Goal: Information Seeking & Learning: Learn about a topic

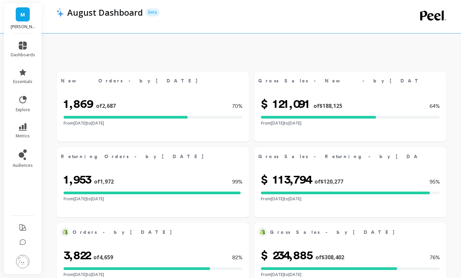
select select "sum"
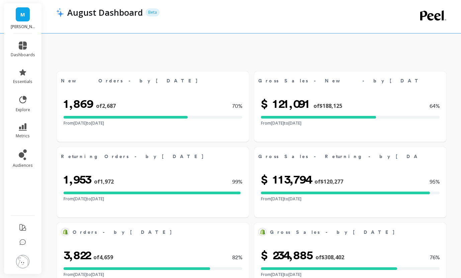
select select "sum"
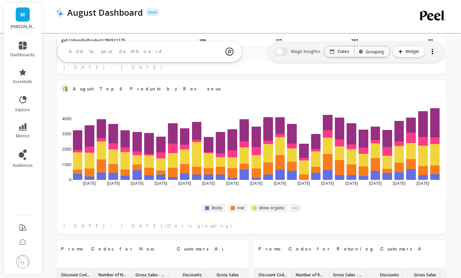
select select "sum"
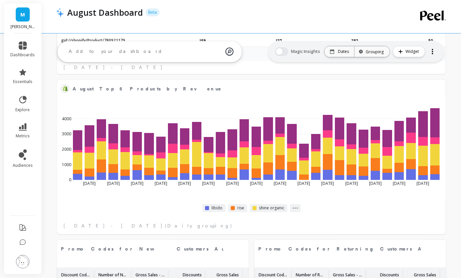
select select "sum"
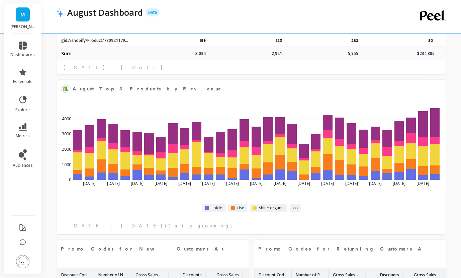
scroll to position [923, 0]
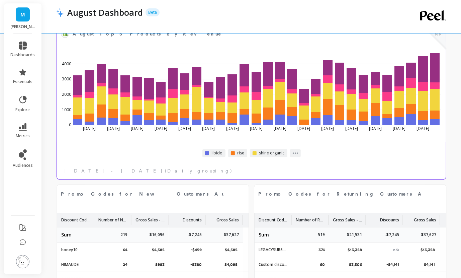
select select "sum"
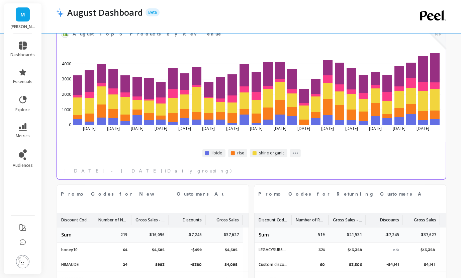
select select "sum"
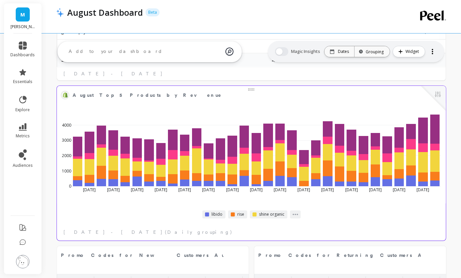
scroll to position [894, 0]
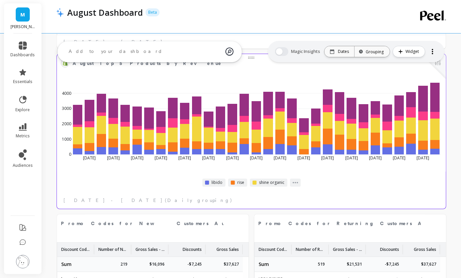
select select "sum"
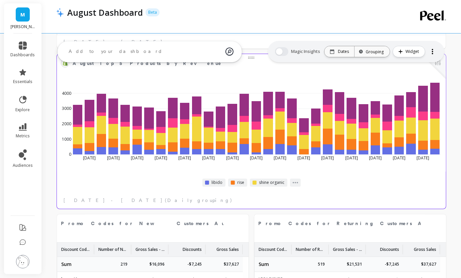
select select "sum"
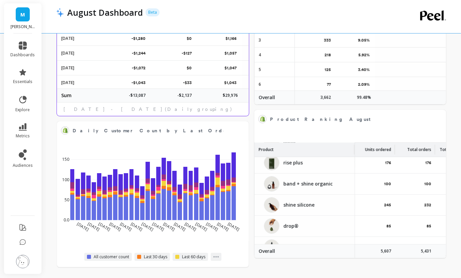
scroll to position [216, 0]
click at [22, 108] on span "explore" at bounding box center [23, 109] width 14 height 5
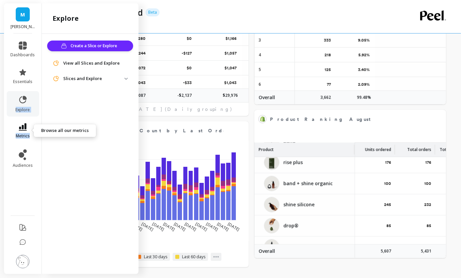
drag, startPoint x: 22, startPoint y: 108, endPoint x: 20, endPoint y: 126, distance: 17.8
click at [20, 126] on ul "dashboards essentials explore metrics audiences" at bounding box center [23, 122] width 38 height 170
click at [22, 131] on link "metrics" at bounding box center [23, 130] width 24 height 15
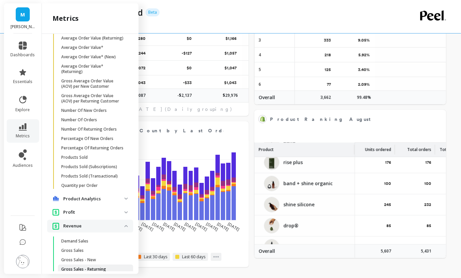
scroll to position [283, 0]
click at [88, 112] on p "Number Of New Orders" at bounding box center [84, 109] width 46 height 5
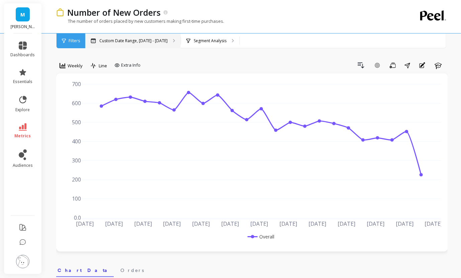
click at [119, 44] on div "Custom Date Range, [DATE] - [DATE]" at bounding box center [132, 40] width 95 height 15
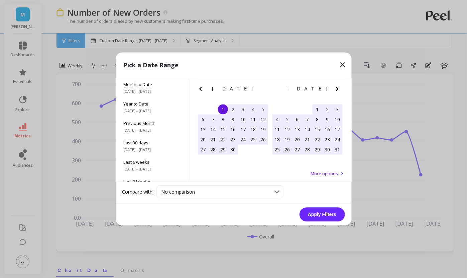
click at [339, 87] on icon "Next Month" at bounding box center [338, 89] width 8 height 8
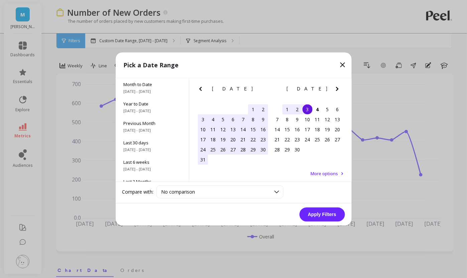
click at [253, 108] on div "1" at bounding box center [253, 109] width 10 height 10
click at [199, 163] on div "31" at bounding box center [203, 160] width 10 height 10
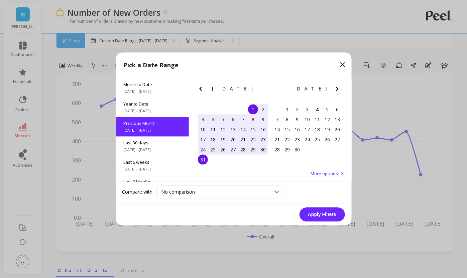
click at [321, 216] on button "Apply Filters" at bounding box center [323, 214] width 46 height 14
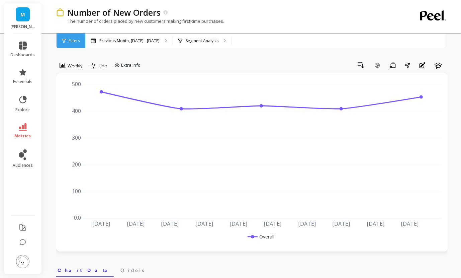
click at [65, 63] on icon at bounding box center [63, 66] width 6 height 6
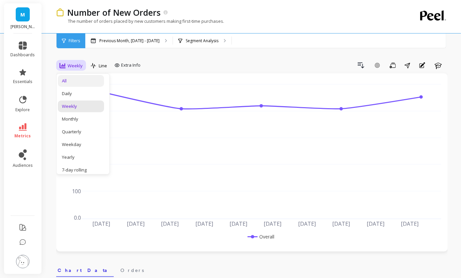
click at [70, 80] on div "All" at bounding box center [81, 81] width 38 height 6
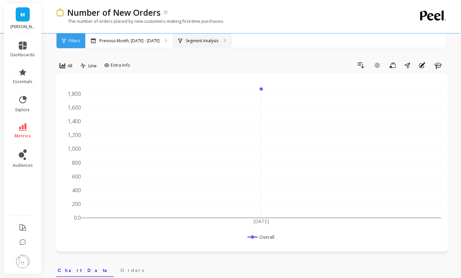
click at [206, 39] on p "Segment Analysis" at bounding box center [202, 40] width 33 height 5
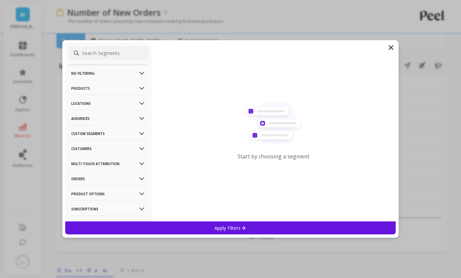
click at [99, 90] on p "Products" at bounding box center [108, 88] width 74 height 17
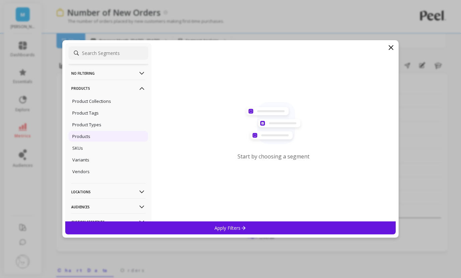
click at [86, 136] on p "Products" at bounding box center [81, 136] width 18 height 6
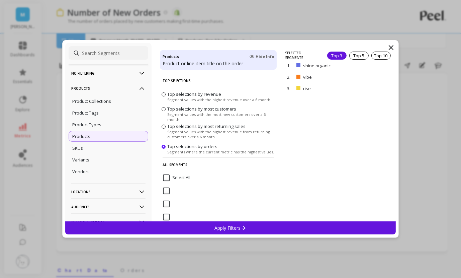
click at [324, 228] on div "Apply Filters" at bounding box center [230, 227] width 331 height 13
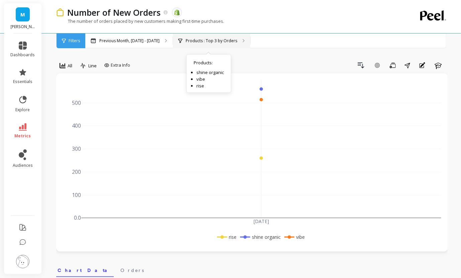
click at [201, 34] on div "Products : Top 3 by Orders Products : shine organic vibe rise" at bounding box center [211, 40] width 77 height 15
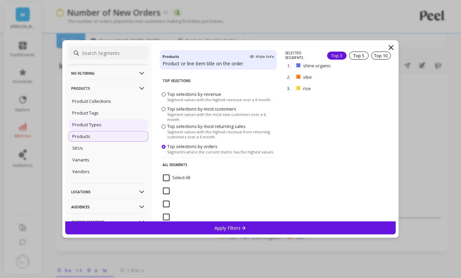
click at [105, 120] on div "Product Types" at bounding box center [109, 124] width 80 height 11
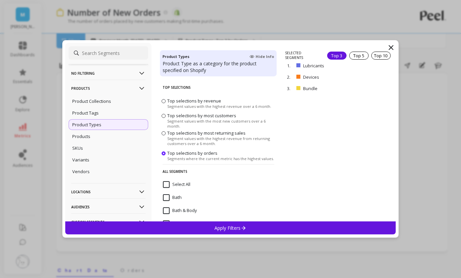
click at [277, 227] on div "Apply Filters" at bounding box center [230, 227] width 331 height 13
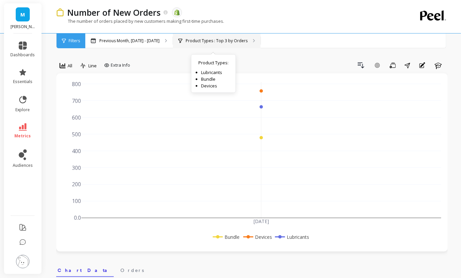
click at [205, 45] on div "Product Types : Top 3 by Orders Product Types : Lubricants Bundle Devices" at bounding box center [217, 40] width 88 height 15
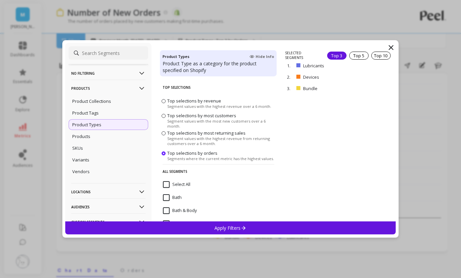
click at [167, 182] on input "Select All" at bounding box center [176, 184] width 27 height 7
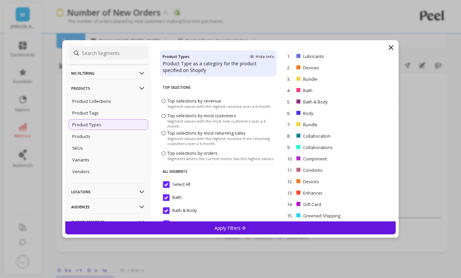
click at [167, 182] on input "Select All" at bounding box center [176, 184] width 27 height 7
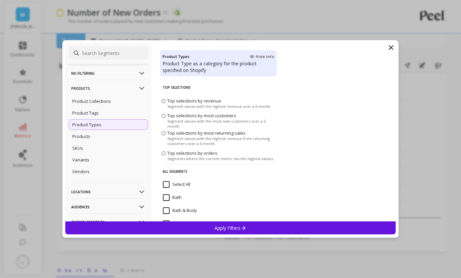
click at [113, 71] on p "No filtering" at bounding box center [108, 73] width 74 height 17
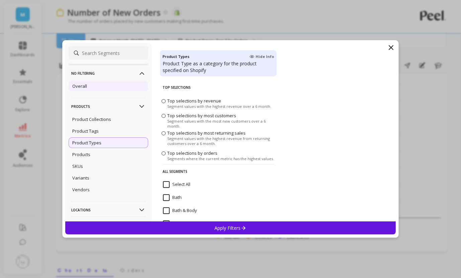
click at [104, 89] on div "Overall" at bounding box center [109, 86] width 80 height 11
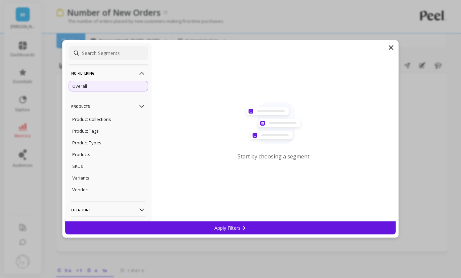
click at [189, 230] on div "Apply Filters" at bounding box center [230, 227] width 331 height 13
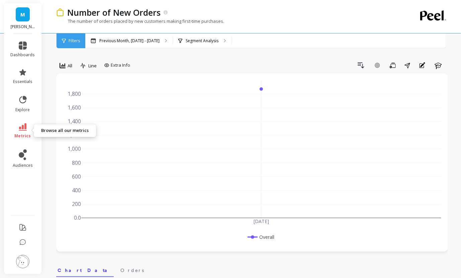
click at [18, 135] on span "metrics" at bounding box center [23, 135] width 16 height 5
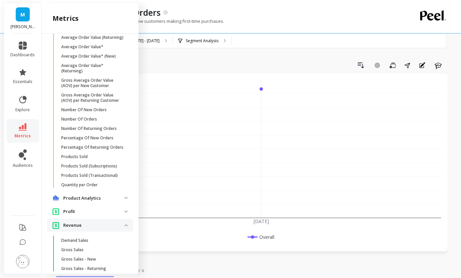
scroll to position [283, 0]
click at [92, 131] on p "Number Of Returning Orders" at bounding box center [89, 128] width 56 height 5
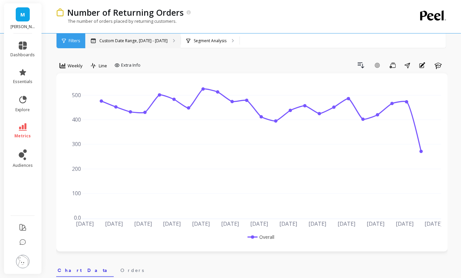
click at [141, 36] on div "Custom Date Range, [DATE] - [DATE]" at bounding box center [132, 40] width 95 height 15
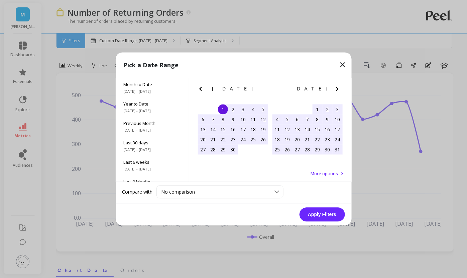
click at [332, 90] on div "[DATE]" at bounding box center [307, 89] width 75 height 7
click at [337, 89] on icon "Next Month" at bounding box center [338, 89] width 8 height 8
click at [327, 108] on div "1" at bounding box center [328, 109] width 10 height 10
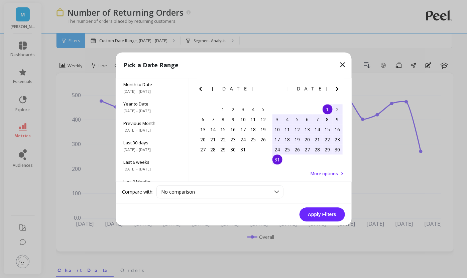
click at [278, 160] on div "31" at bounding box center [278, 160] width 10 height 10
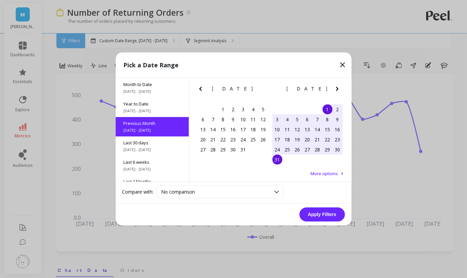
click at [319, 212] on button "Apply Filters" at bounding box center [323, 214] width 46 height 14
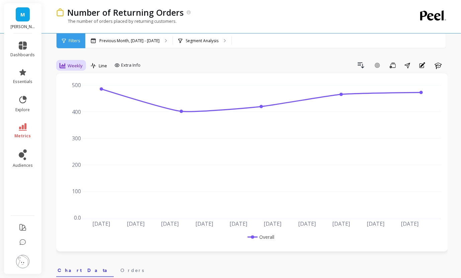
click at [71, 67] on span "Weekly" at bounding box center [75, 66] width 15 height 6
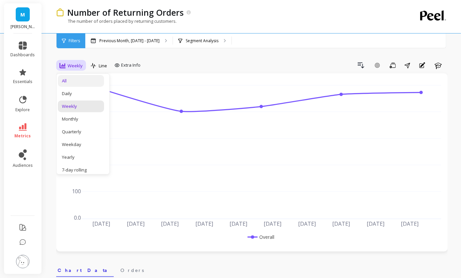
click at [82, 82] on div "All" at bounding box center [81, 81] width 38 height 6
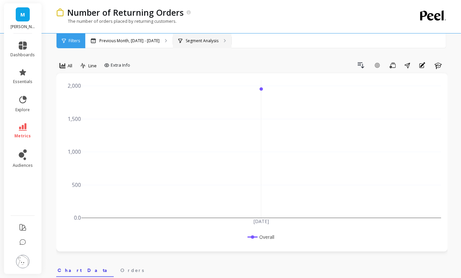
click at [186, 42] on p "Segment Analysis" at bounding box center [202, 40] width 33 height 5
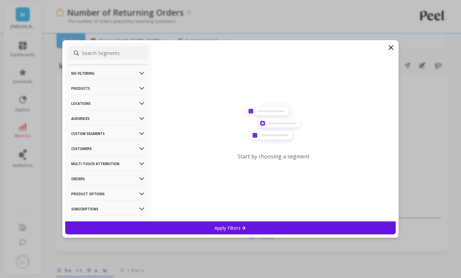
click at [105, 90] on p "Products" at bounding box center [108, 88] width 74 height 17
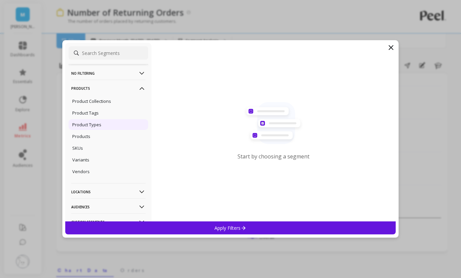
click at [100, 123] on p "Product Types" at bounding box center [86, 124] width 29 height 6
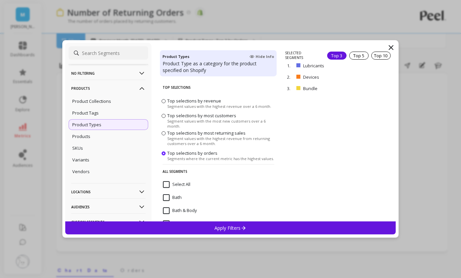
click at [185, 225] on div "Apply Filters" at bounding box center [230, 227] width 331 height 13
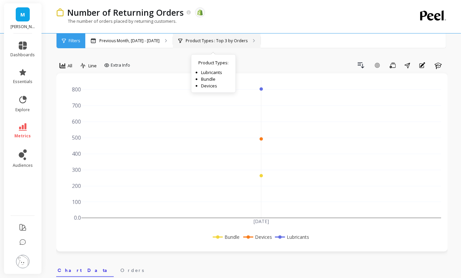
click at [192, 38] on p "Product Types : Top 3 by Orders" at bounding box center [217, 40] width 62 height 5
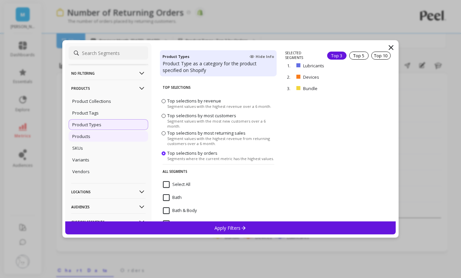
click at [96, 137] on div "Products" at bounding box center [109, 136] width 80 height 11
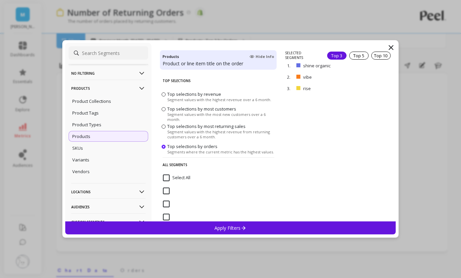
click at [150, 224] on div "Apply Filters" at bounding box center [230, 227] width 331 height 13
